Goal: Information Seeking & Learning: Understand process/instructions

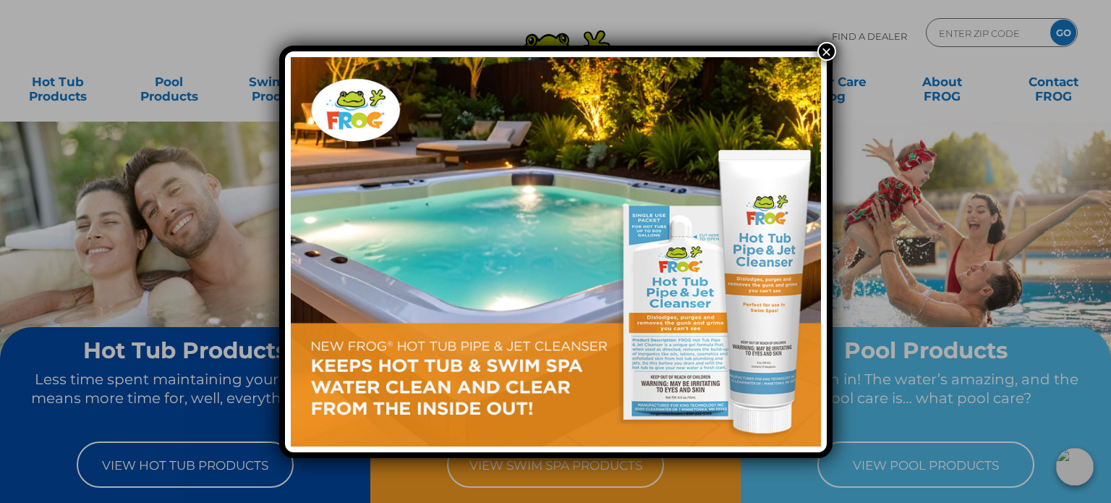
click at [828, 54] on button "×" at bounding box center [826, 51] width 19 height 19
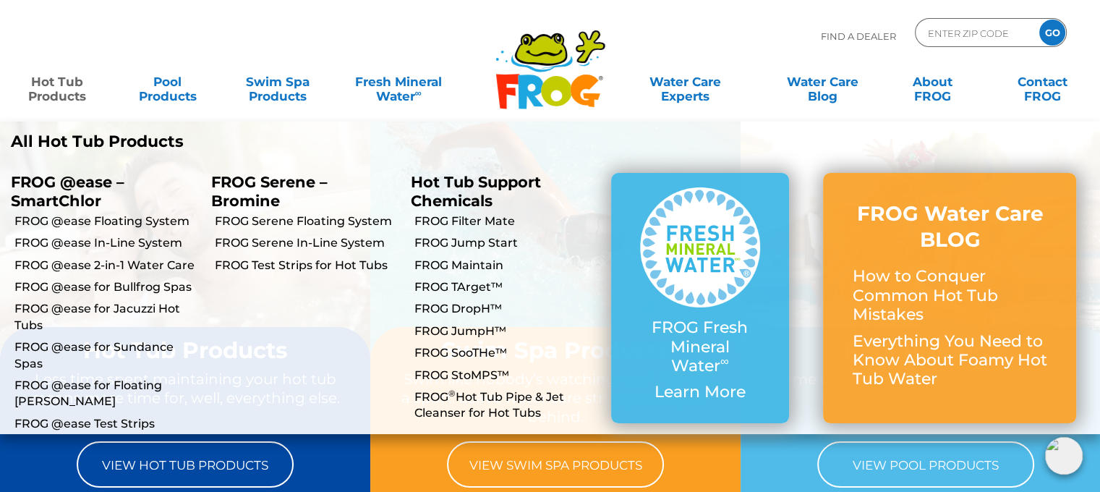
click at [70, 89] on link "Hot Tub Products" at bounding box center [56, 81] width 85 height 29
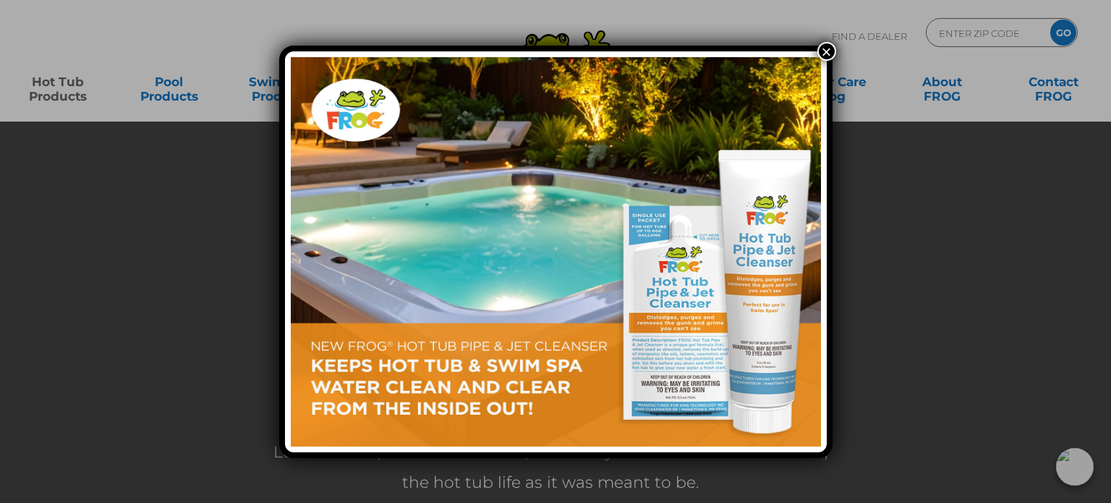
click at [828, 55] on button "×" at bounding box center [826, 51] width 19 height 19
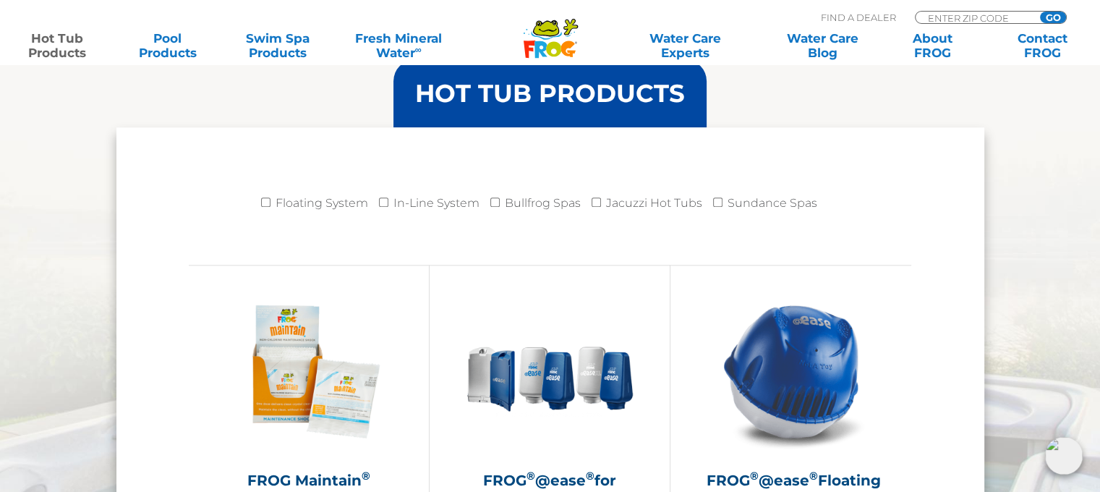
scroll to position [1434, 0]
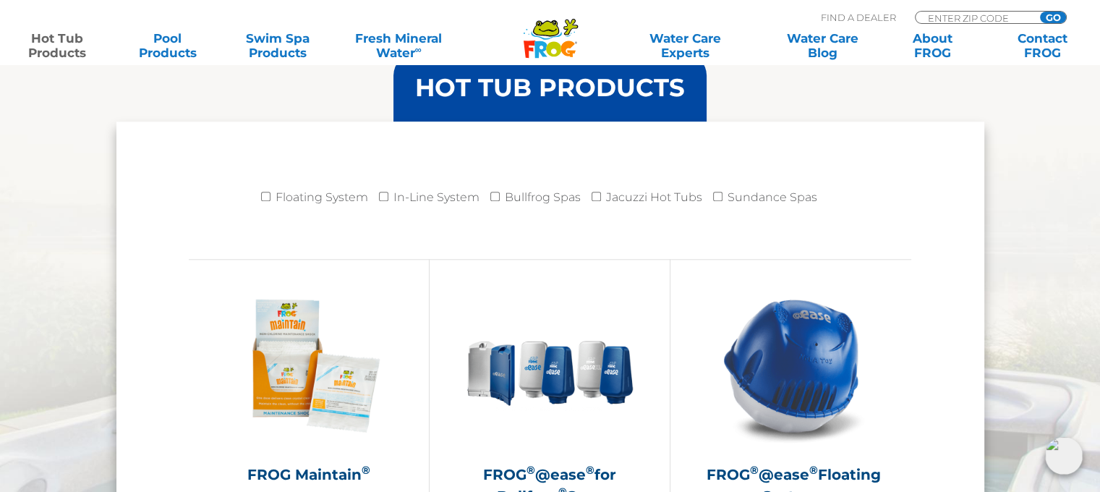
click at [406, 191] on label "In-Line System" at bounding box center [436, 197] width 86 height 29
click at [388, 192] on input "In-Line System" at bounding box center [383, 196] width 9 height 9
checkbox input "true"
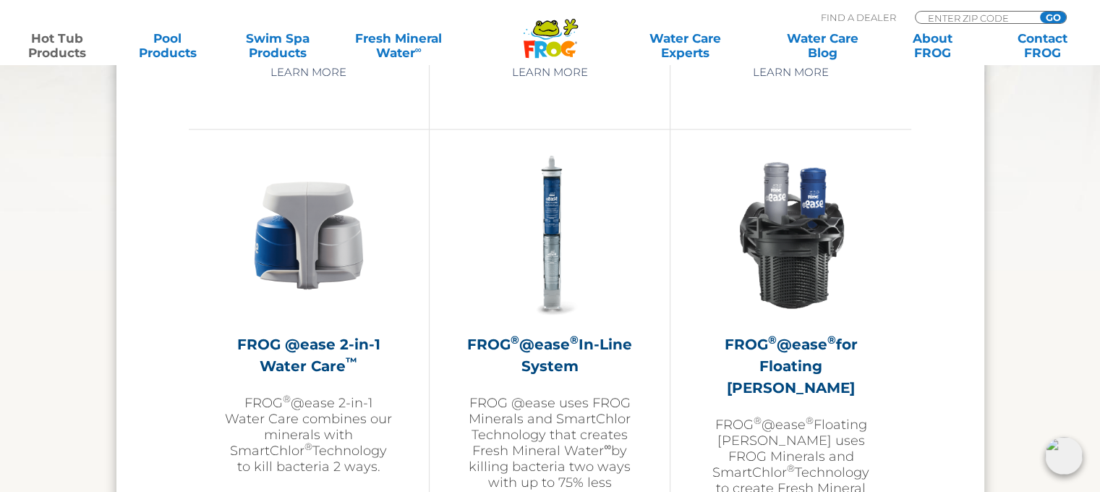
scroll to position [2127, 0]
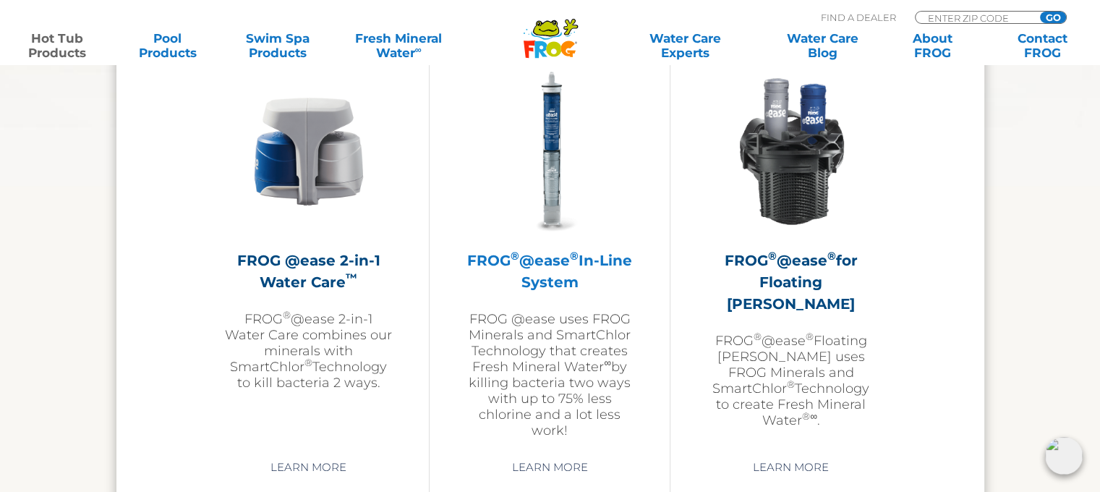
click at [539, 260] on h2 "FROG ® @ease ® In-Line System" at bounding box center [550, 271] width 168 height 43
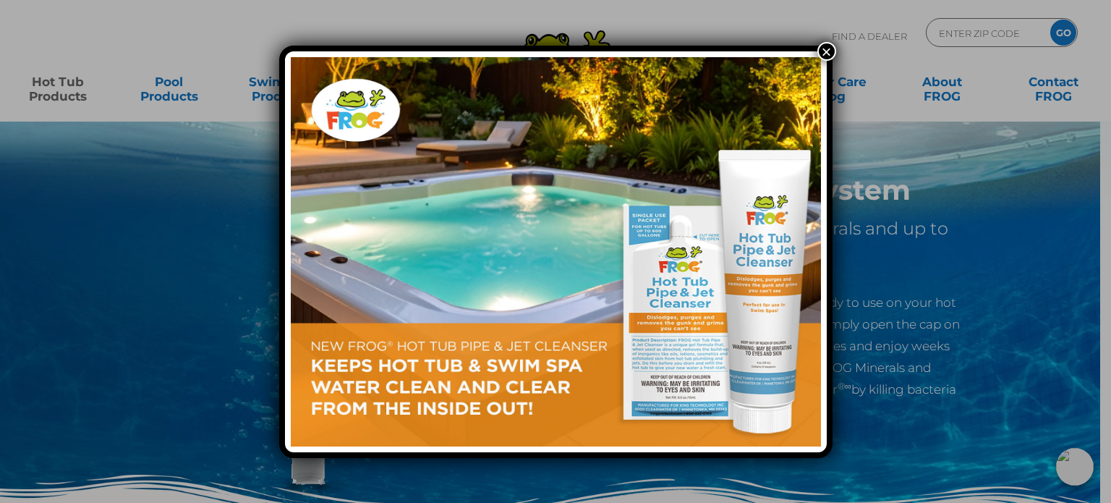
click at [825, 50] on button "×" at bounding box center [826, 51] width 19 height 19
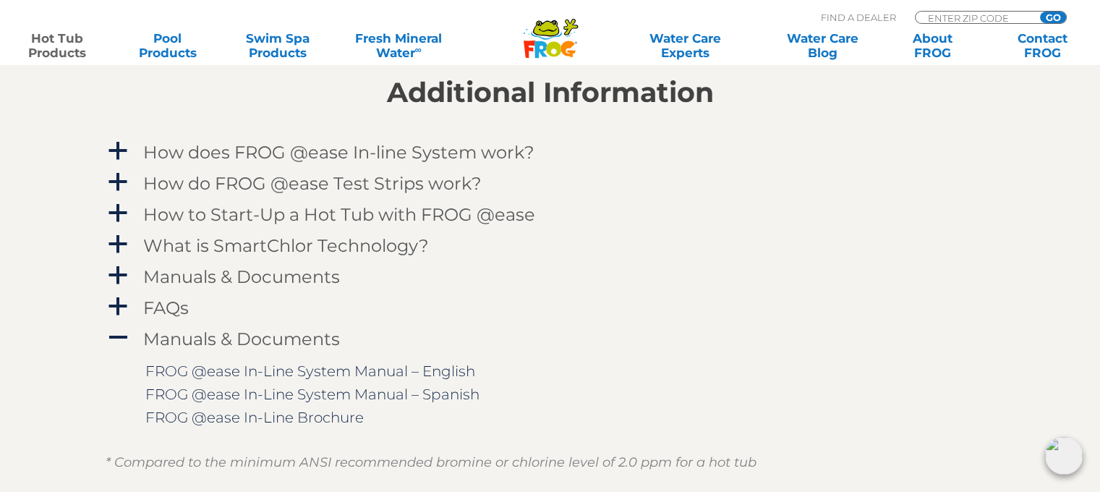
scroll to position [1423, 0]
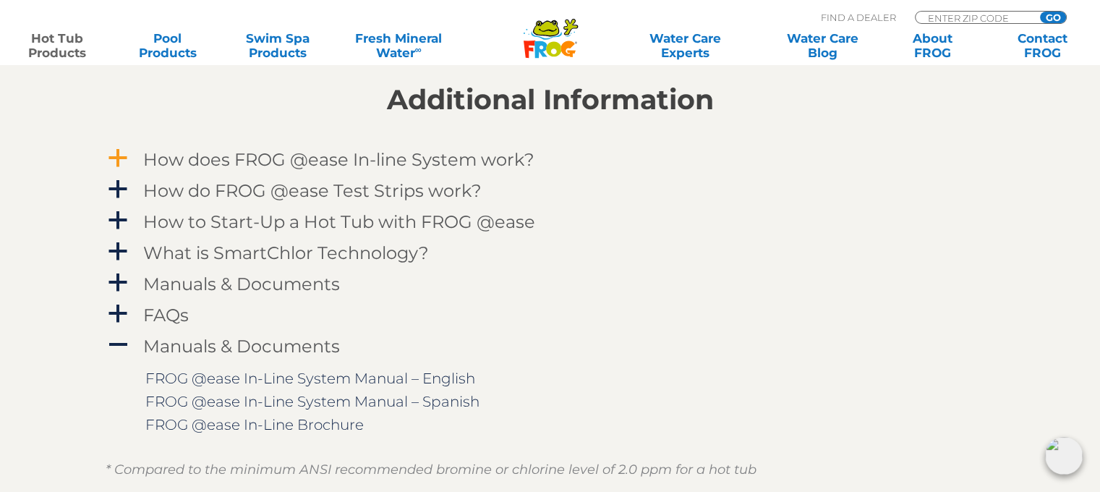
click at [122, 163] on span "a" at bounding box center [118, 159] width 22 height 22
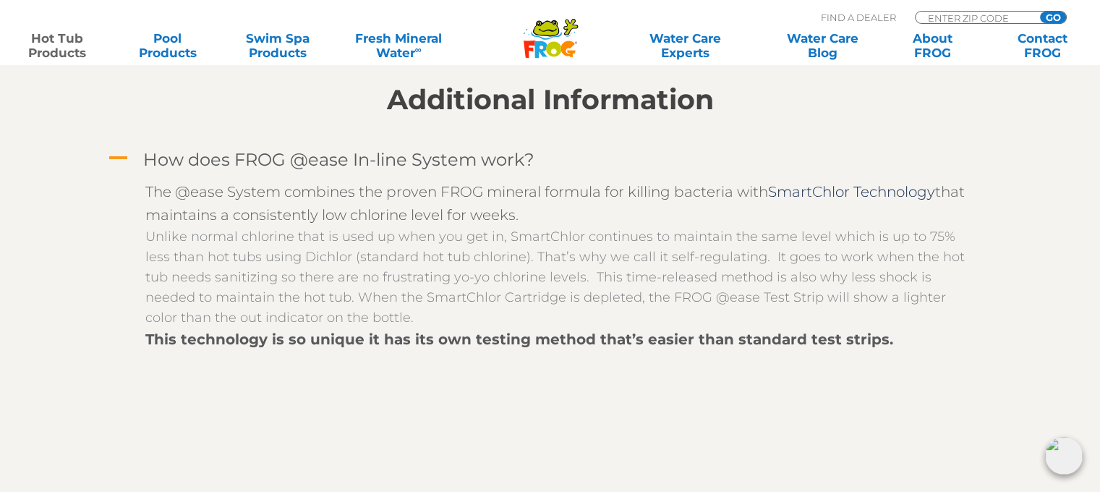
click at [122, 163] on span "A" at bounding box center [118, 159] width 22 height 22
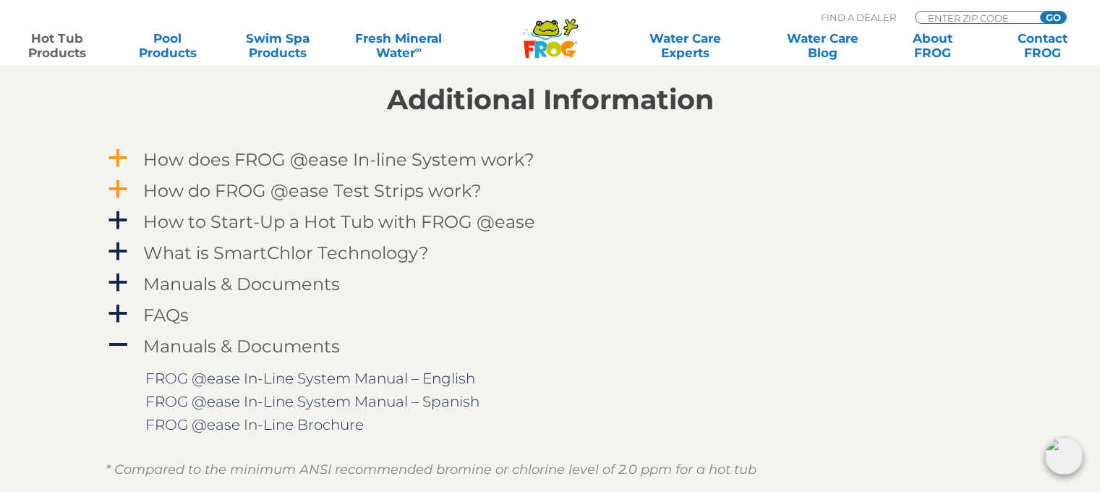
click at [121, 187] on span "a" at bounding box center [118, 190] width 22 height 22
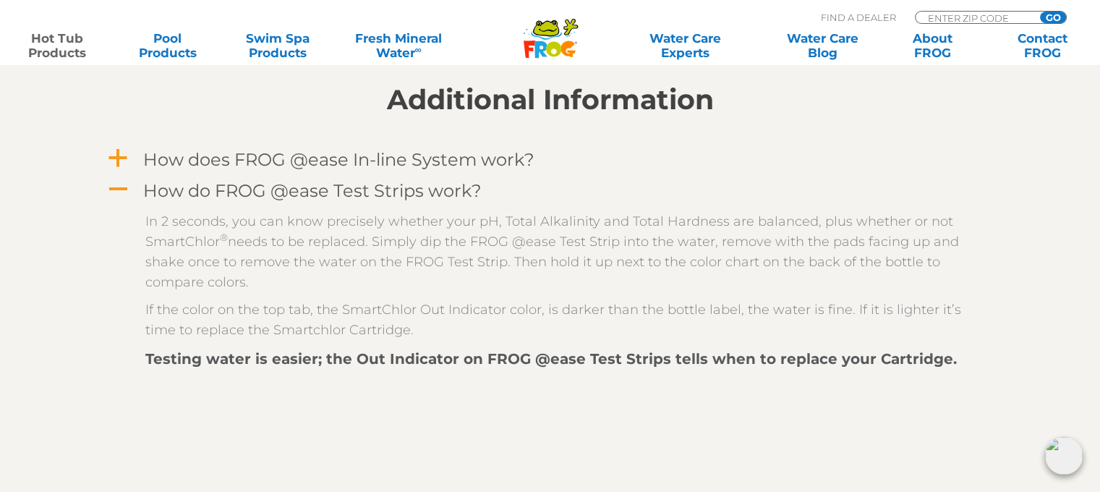
click at [121, 187] on span "A" at bounding box center [118, 190] width 22 height 22
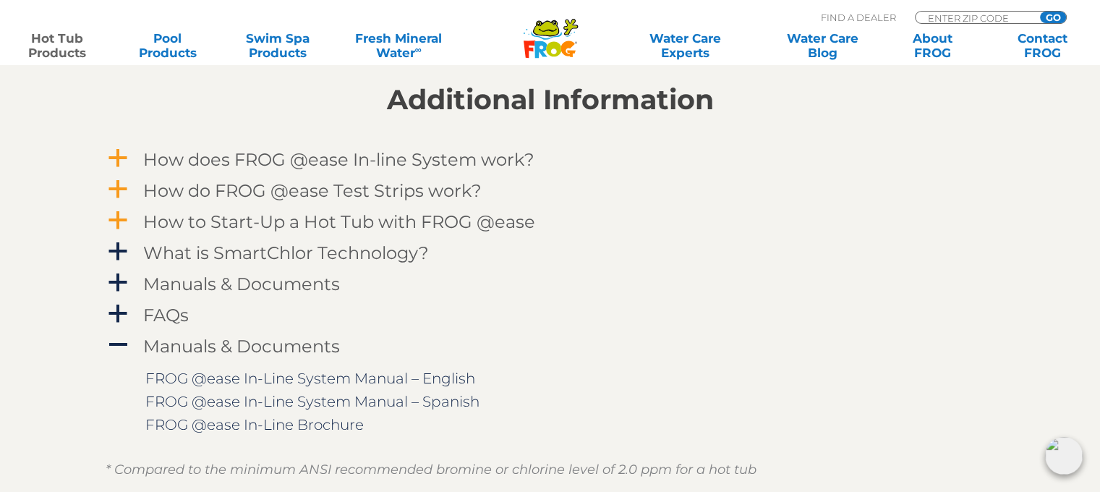
click at [116, 229] on span "a" at bounding box center [118, 221] width 22 height 22
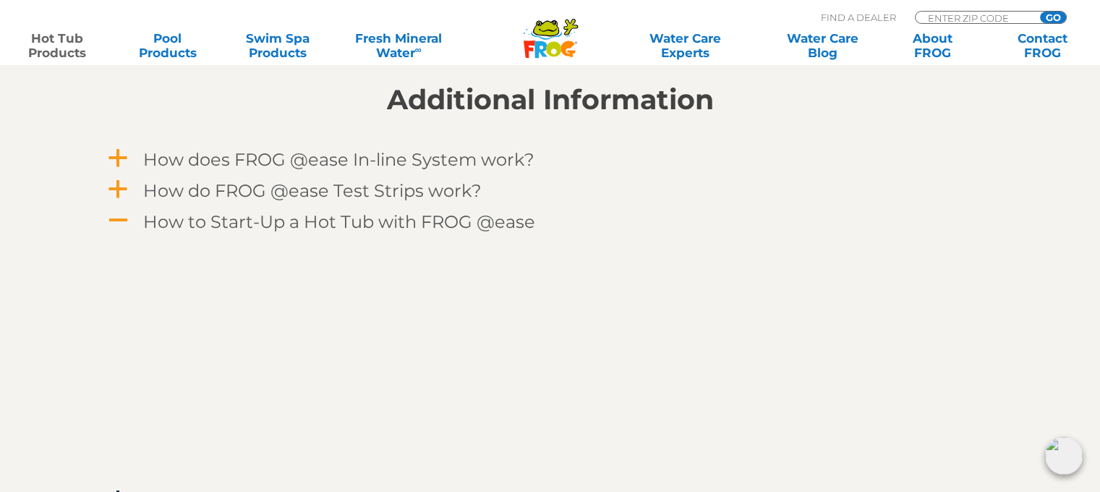
click at [116, 229] on span "A" at bounding box center [118, 221] width 22 height 22
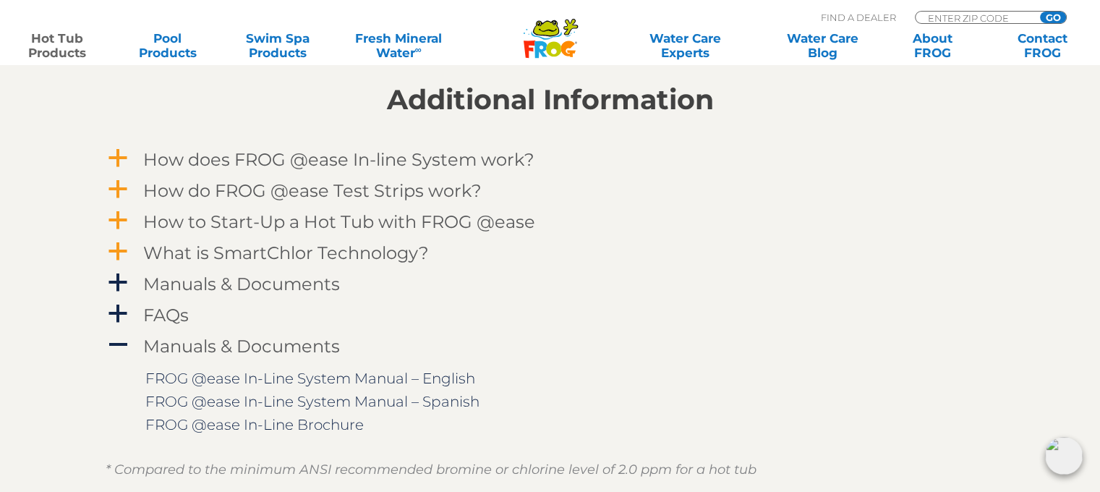
click at [118, 244] on span "a" at bounding box center [118, 252] width 22 height 22
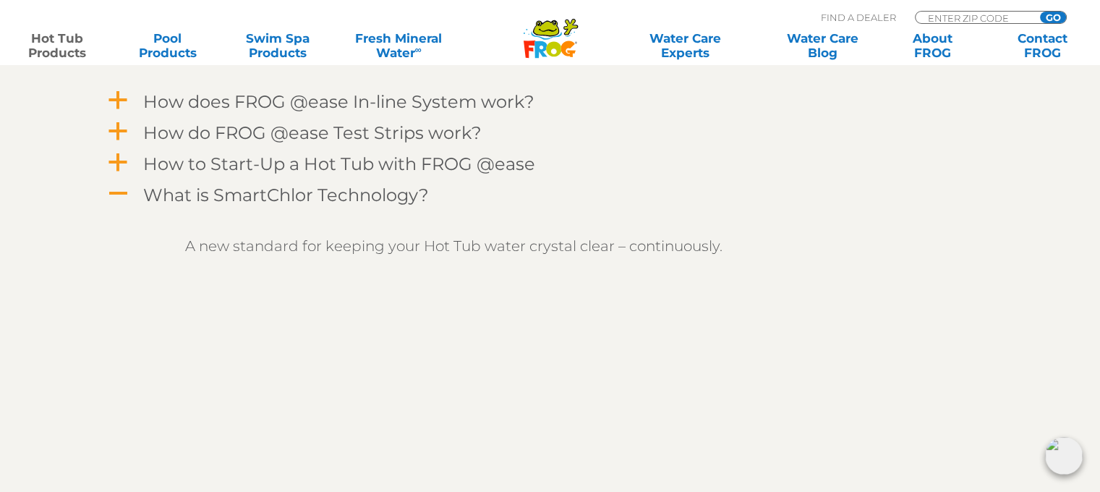
scroll to position [1452, 0]
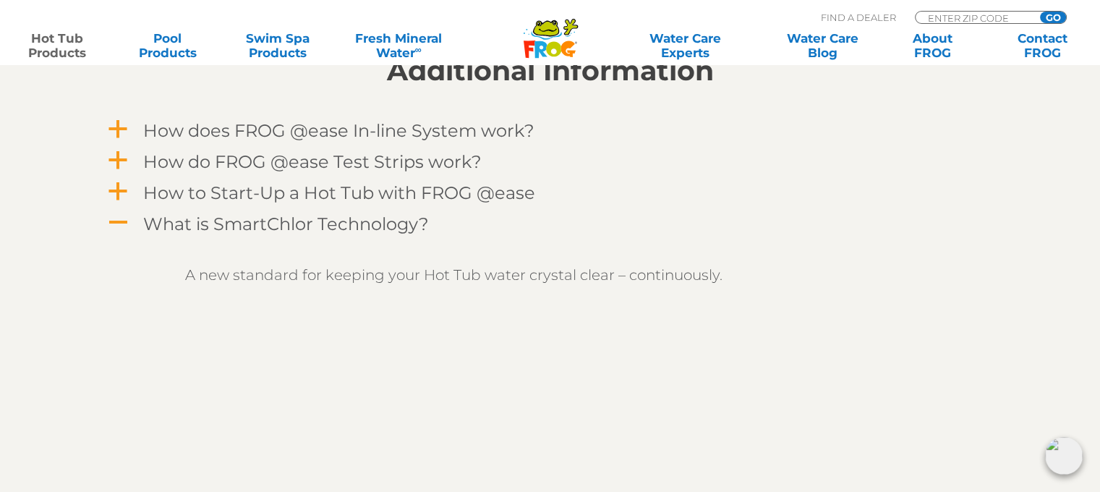
click at [109, 217] on span "A" at bounding box center [118, 223] width 22 height 22
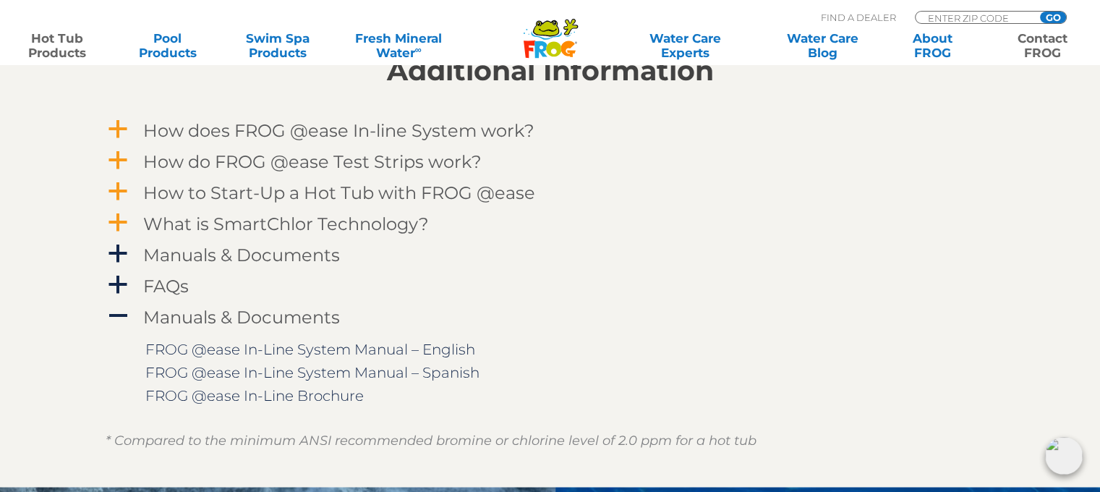
click at [1058, 51] on link "Contact FROG" at bounding box center [1042, 45] width 85 height 29
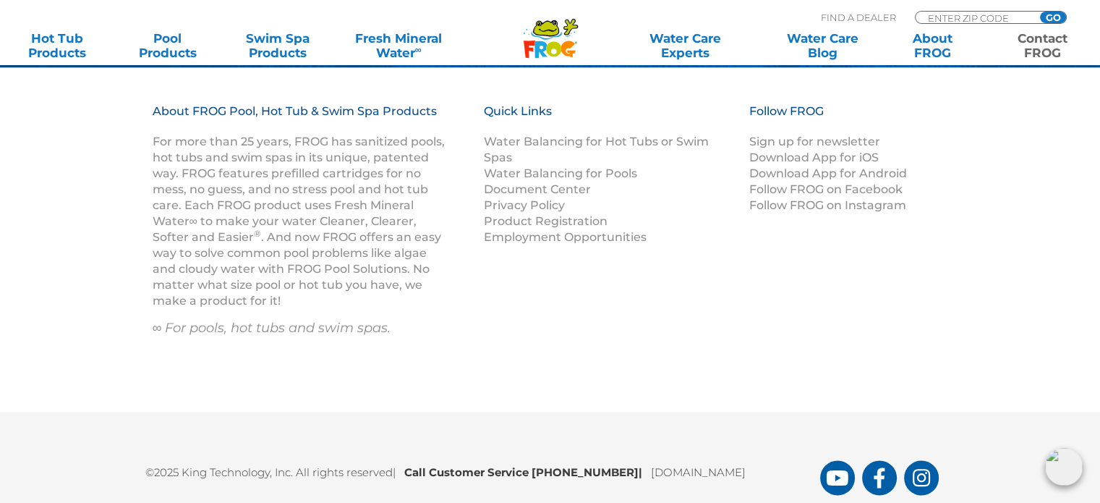
scroll to position [2346, 0]
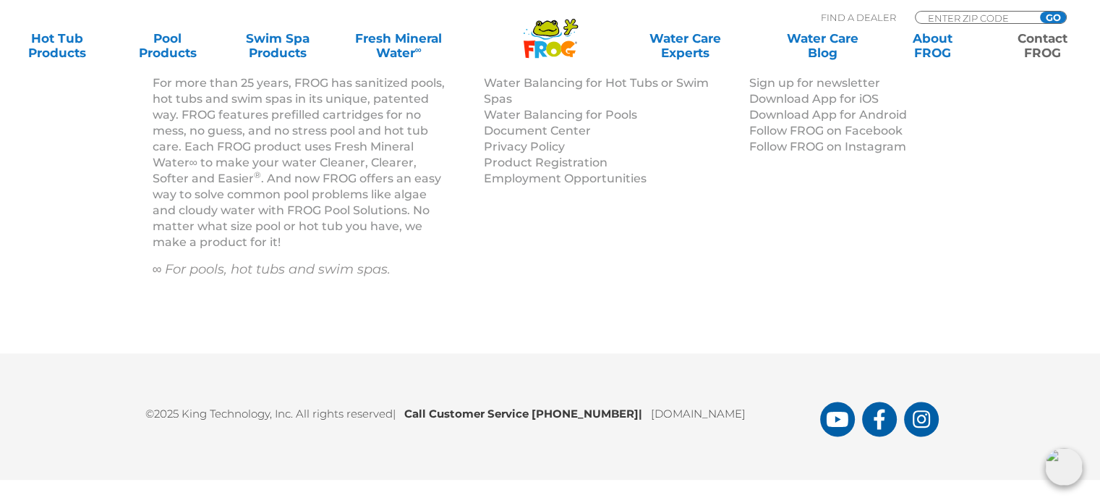
click at [1065, 468] on img at bounding box center [1064, 467] width 38 height 38
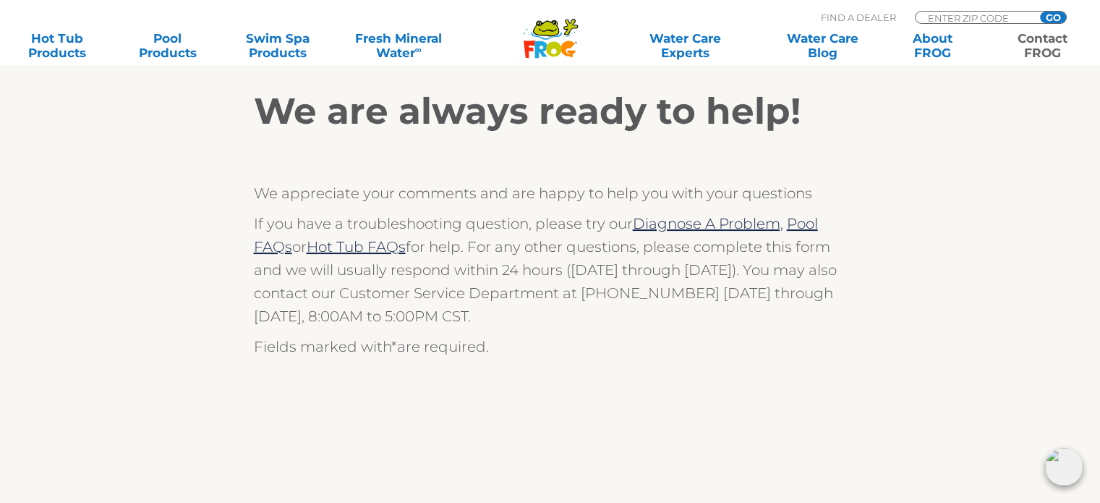
scroll to position [192, 0]
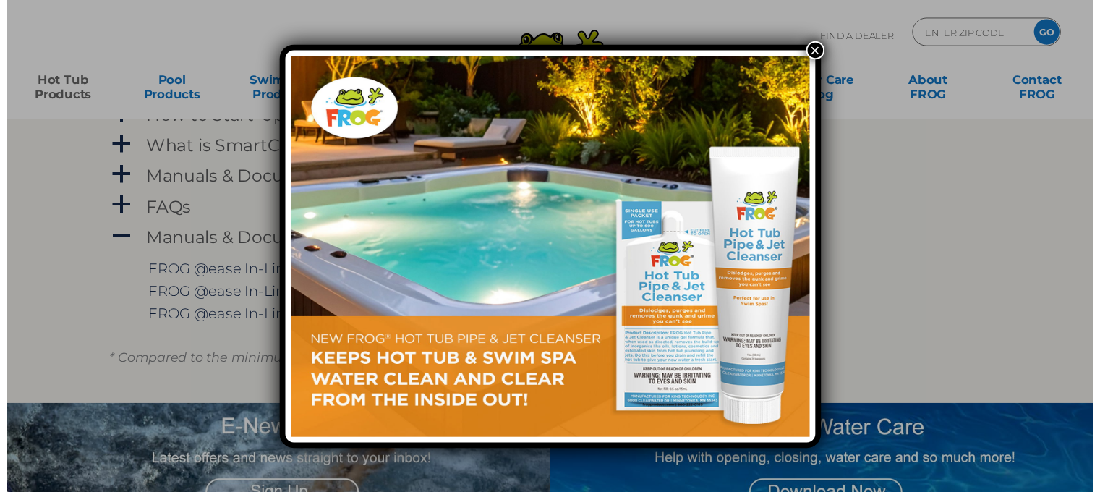
scroll to position [1452, 0]
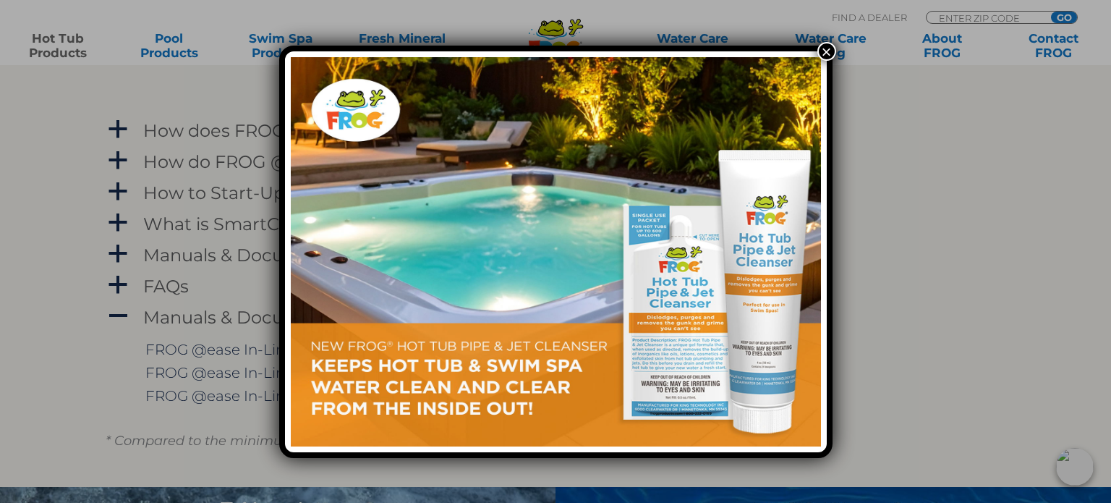
click at [830, 45] on button "×" at bounding box center [826, 51] width 19 height 19
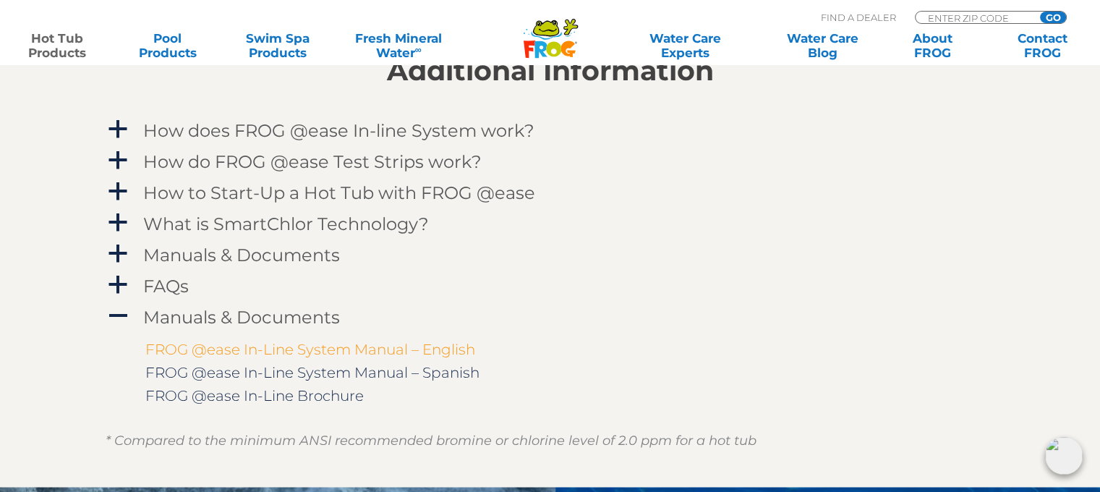
click at [324, 350] on link "FROG @ease In-Line System Manual – English" at bounding box center [310, 349] width 330 height 17
click at [1075, 454] on img at bounding box center [1064, 456] width 38 height 38
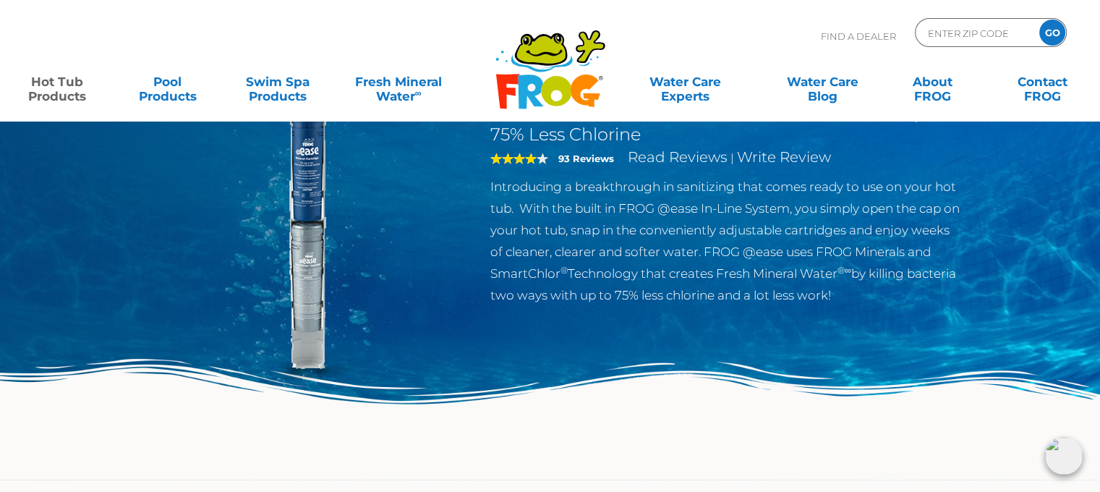
scroll to position [145, 0]
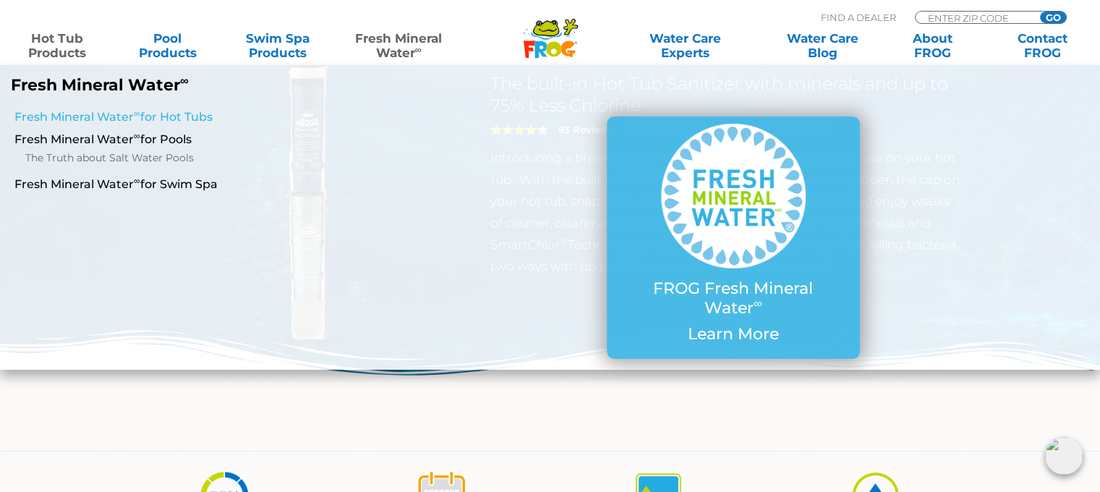
click at [156, 114] on link "Fresh Mineral Water ∞ for Hot Tubs" at bounding box center [190, 117] width 352 height 16
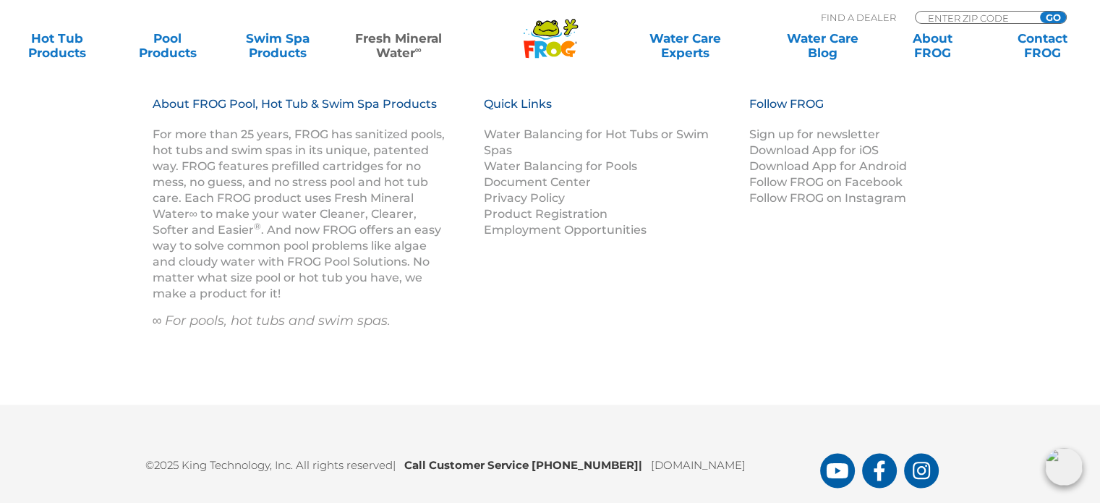
scroll to position [2364, 0]
